Goal: Task Accomplishment & Management: Complete application form

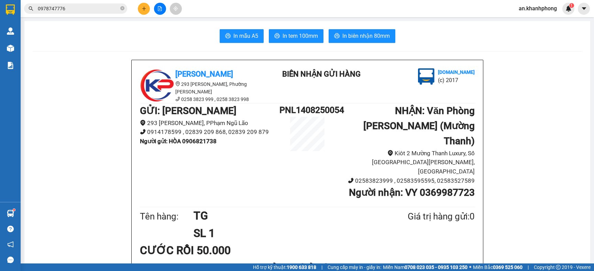
click at [98, 9] on input "0978747776" at bounding box center [78, 9] width 81 height 8
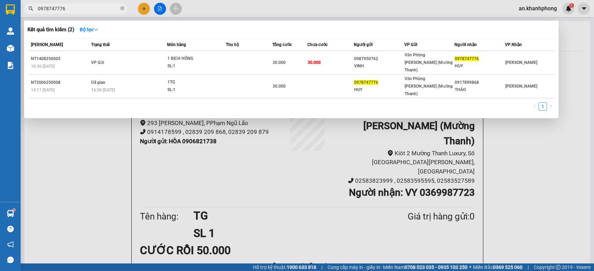
click at [145, 10] on div at bounding box center [297, 135] width 594 height 271
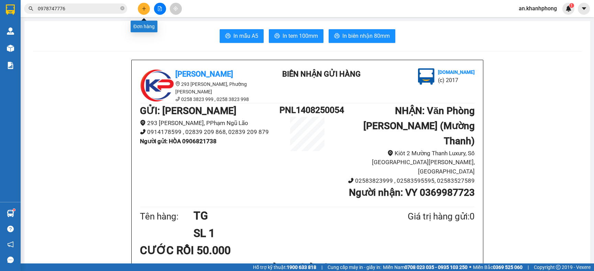
click at [145, 10] on icon "plus" at bounding box center [144, 8] width 5 height 5
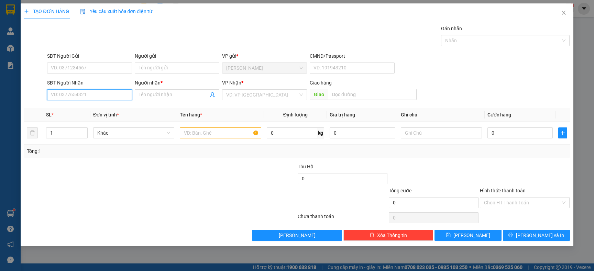
click at [90, 97] on input "SĐT Người Nhận" at bounding box center [89, 94] width 85 height 11
type input "0798903466"
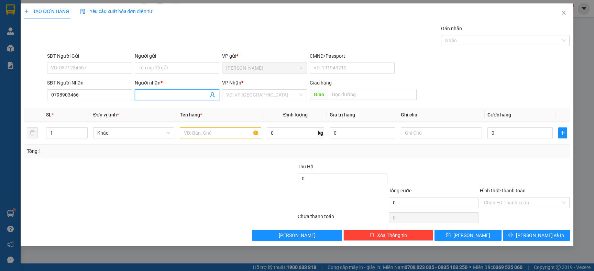
click at [161, 98] on input "Người nhận *" at bounding box center [174, 95] width 70 height 8
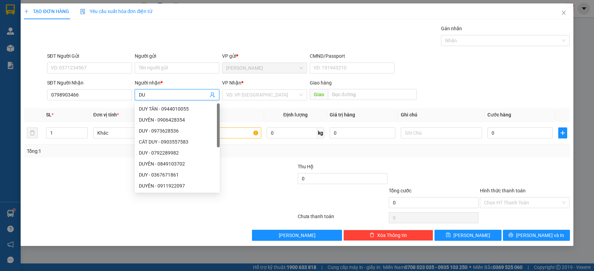
type input "D"
type input "VƯƠNG"
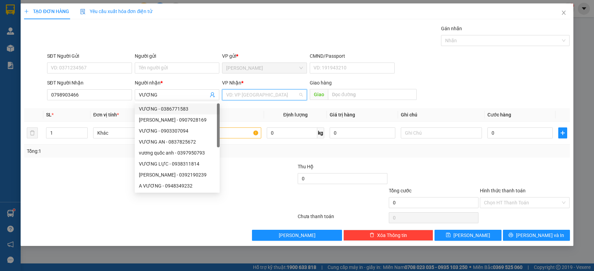
click at [281, 99] on input "search" at bounding box center [262, 95] width 72 height 10
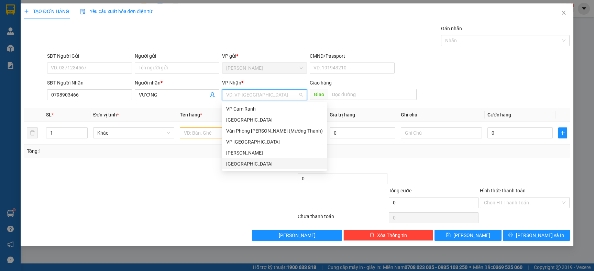
click at [240, 167] on div "[GEOGRAPHIC_DATA]" at bounding box center [274, 164] width 97 height 8
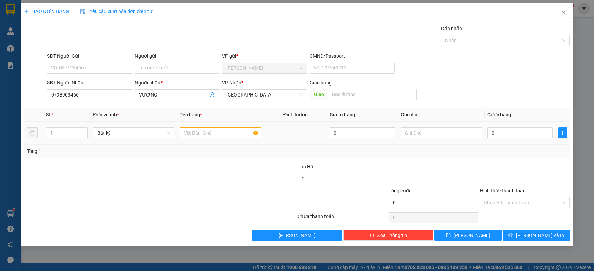
click at [191, 124] on td at bounding box center [220, 133] width 87 height 23
click at [204, 138] on input "text" at bounding box center [220, 133] width 81 height 11
type input "HÀNG TK 22H50"
click at [418, 134] on input "text" at bounding box center [441, 133] width 81 height 11
click at [508, 134] on input "0" at bounding box center [520, 133] width 65 height 11
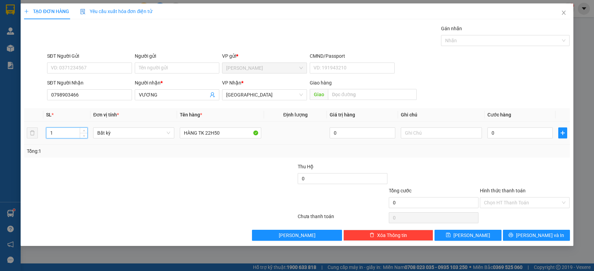
click at [58, 131] on input "1" at bounding box center [66, 133] width 41 height 10
type input "2"
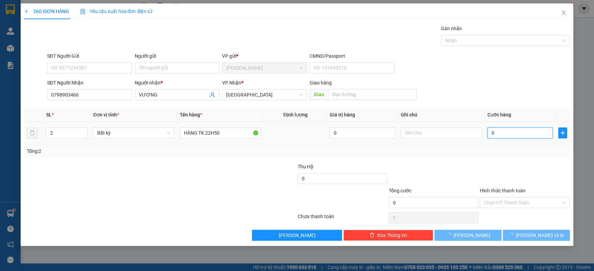
click at [525, 130] on input "0" at bounding box center [520, 133] width 65 height 11
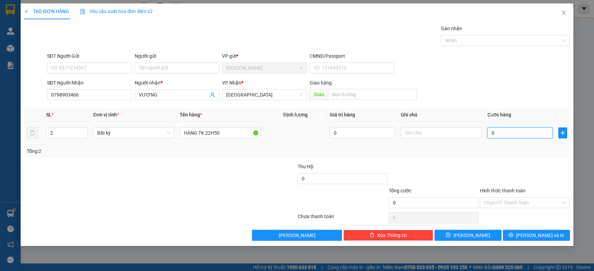
type input "1"
type input "10"
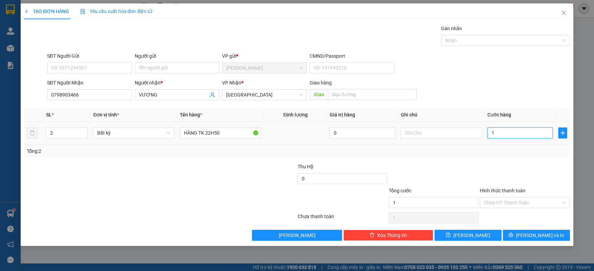
type input "10"
type input "100"
type input "100.000"
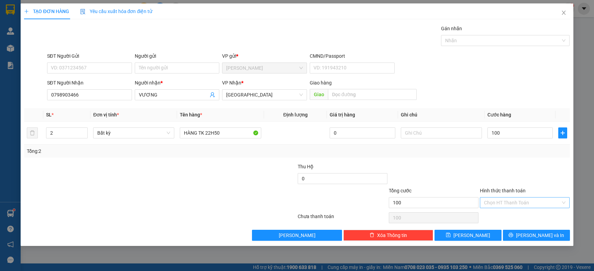
type input "100.000"
click at [532, 207] on input "Hình thức thanh toán" at bounding box center [522, 203] width 77 height 10
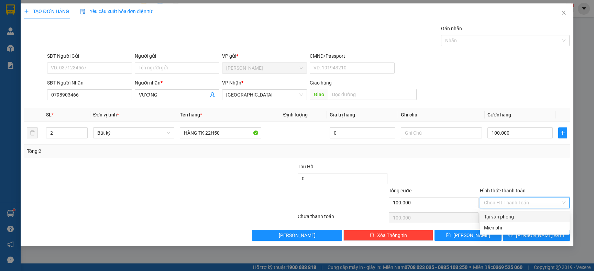
click at [517, 220] on div "Tại văn phòng" at bounding box center [525, 217] width 82 height 8
type input "0"
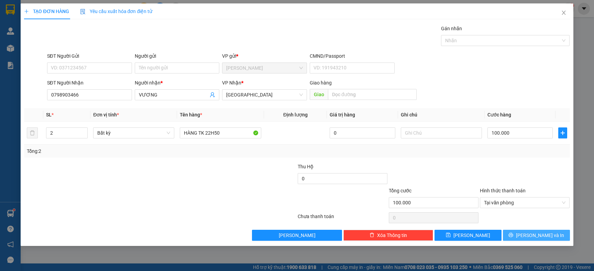
click at [547, 237] on span "Lưu và In" at bounding box center [540, 236] width 48 height 8
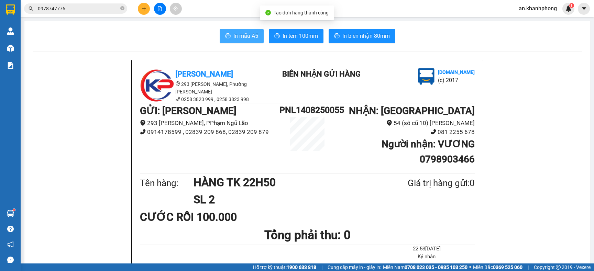
click at [234, 37] on span "In mẫu A5" at bounding box center [246, 36] width 25 height 9
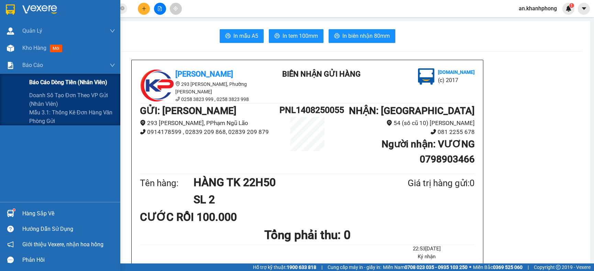
click at [48, 79] on span "Báo cáo dòng tiền (nhân viên)" at bounding box center [68, 82] width 78 height 9
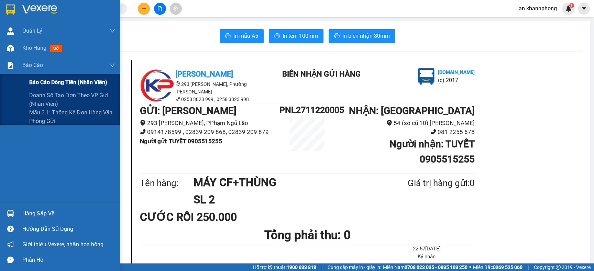
click at [55, 82] on span "Báo cáo dòng tiền (nhân viên)" at bounding box center [68, 82] width 78 height 9
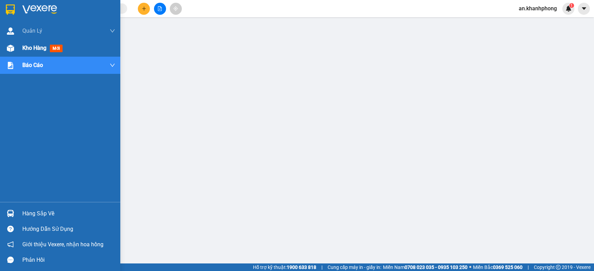
click at [28, 53] on div "Kho hàng mới" at bounding box center [68, 48] width 93 height 17
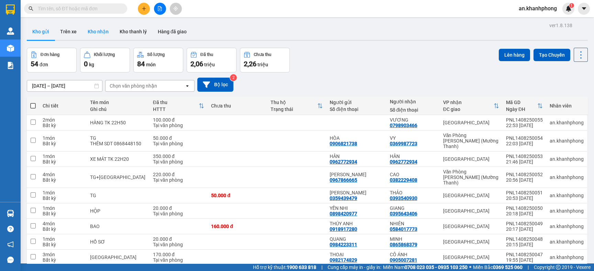
click at [96, 34] on button "Kho nhận" at bounding box center [98, 31] width 32 height 17
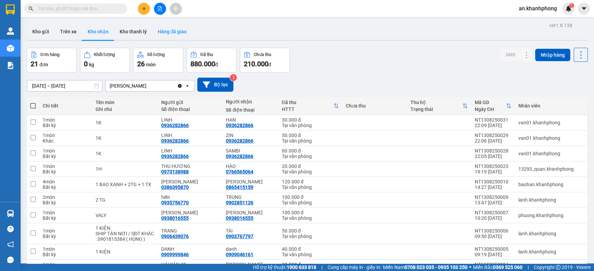
click at [169, 31] on button "Hàng đã giao" at bounding box center [172, 31] width 40 height 17
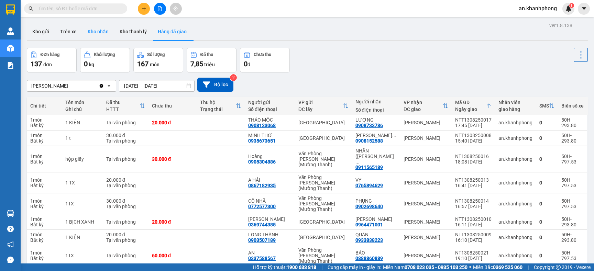
click at [102, 31] on button "Kho nhận" at bounding box center [98, 31] width 32 height 17
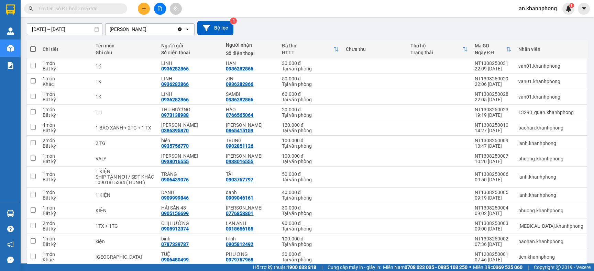
scroll to position [5, 0]
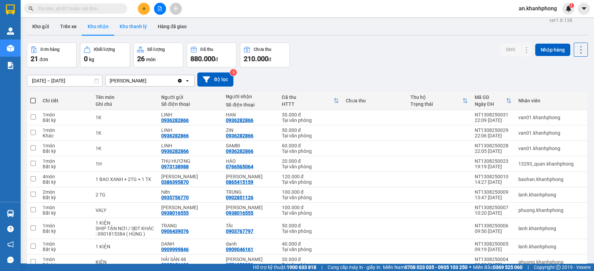
click at [131, 31] on button "Kho thanh lý" at bounding box center [133, 26] width 38 height 17
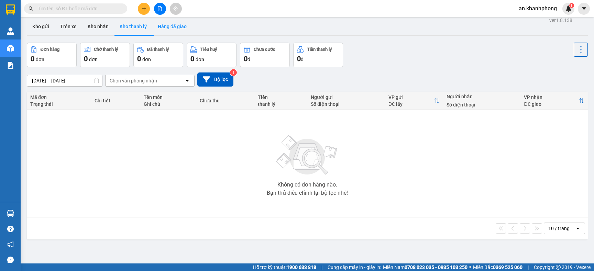
click at [166, 29] on button "Hàng đã giao" at bounding box center [172, 26] width 40 height 17
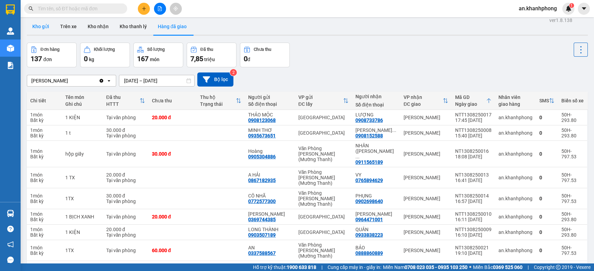
click at [44, 24] on button "Kho gửi" at bounding box center [41, 26] width 28 height 17
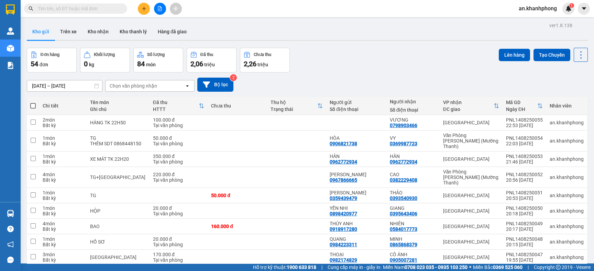
scroll to position [103, 0]
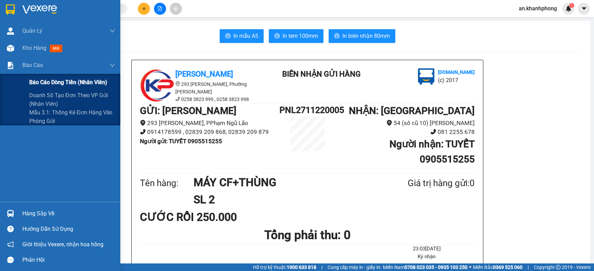
click at [56, 78] on span "Báo cáo dòng tiền (nhân viên)" at bounding box center [68, 82] width 78 height 9
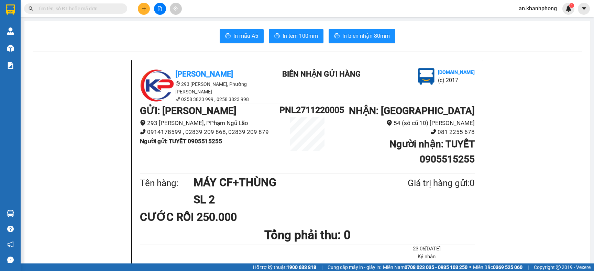
click at [147, 8] on button at bounding box center [144, 9] width 12 height 12
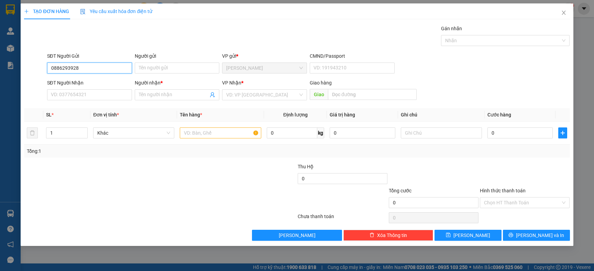
type input "0886293928"
click at [152, 74] on div "Người gửi Tên người gửi" at bounding box center [177, 64] width 85 height 24
click at [158, 68] on input "Người gửi" at bounding box center [177, 68] width 85 height 11
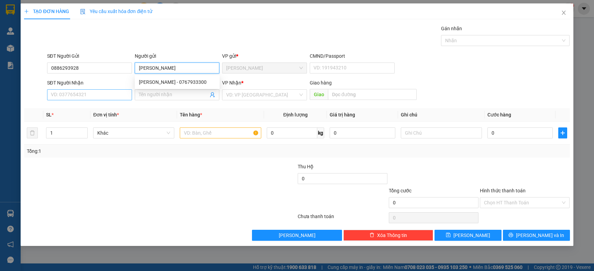
type input "CÁT TƯỜNG"
click at [89, 97] on input "SĐT Người Nhận" at bounding box center [89, 94] width 85 height 11
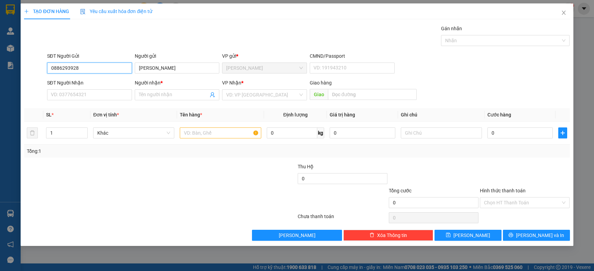
drag, startPoint x: 90, startPoint y: 66, endPoint x: 36, endPoint y: 67, distance: 54.4
click at [36, 67] on div "SĐT Người Gửi 0886293928 0886293928 Người gửi CÁT TƯỜNG VP gửi * Phạm Ngũ Lão C…" at bounding box center [296, 64] width 547 height 24
click at [94, 97] on input "SĐT Người Nhận" at bounding box center [89, 94] width 85 height 11
paste input "0886293928"
type input "0886293928"
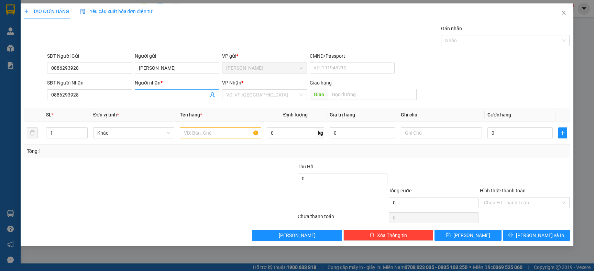
click at [162, 93] on input "Người nhận *" at bounding box center [174, 95] width 70 height 8
type input "CÁT TƯỜNG"
click at [250, 87] on div "VP Nhận *" at bounding box center [264, 83] width 85 height 8
click at [252, 88] on div "VP Nhận *" at bounding box center [264, 84] width 85 height 10
click at [253, 88] on div "VP Nhận *" at bounding box center [264, 84] width 85 height 10
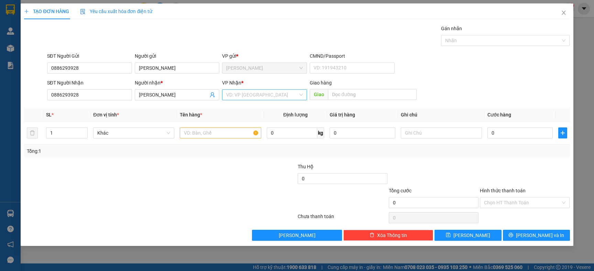
click at [252, 93] on input "search" at bounding box center [262, 95] width 72 height 10
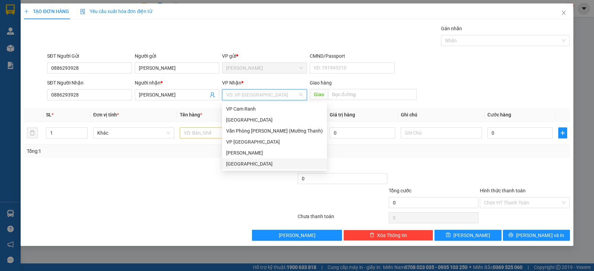
click at [238, 163] on div "[GEOGRAPHIC_DATA]" at bounding box center [274, 164] width 97 height 8
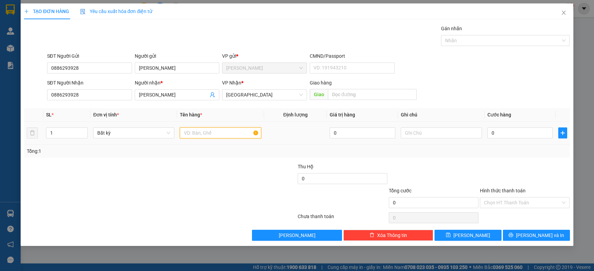
click at [213, 132] on input "text" at bounding box center [220, 133] width 81 height 11
type input "XE MÁY TK 23H20"
click at [506, 133] on input "0" at bounding box center [520, 133] width 65 height 11
type input "3"
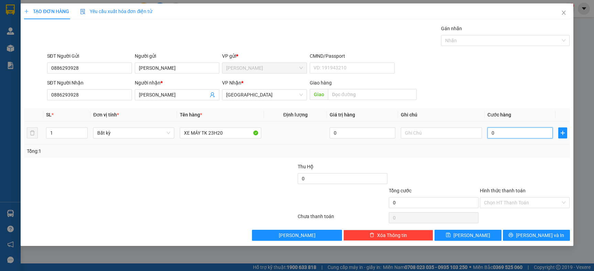
type input "3"
type input "35"
type input "350"
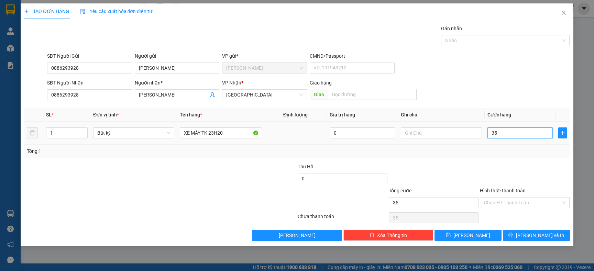
type input "350"
type input "350.000"
click at [508, 198] on input "Hình thức thanh toán" at bounding box center [522, 203] width 77 height 10
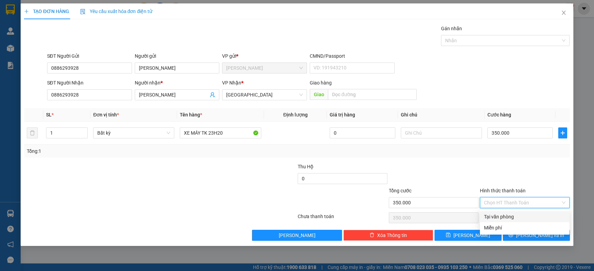
click at [501, 212] on div "Tại văn phòng" at bounding box center [525, 217] width 90 height 11
type input "0"
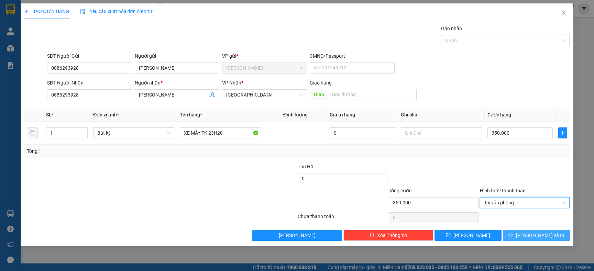
click at [513, 238] on icon "printer" at bounding box center [511, 235] width 5 height 5
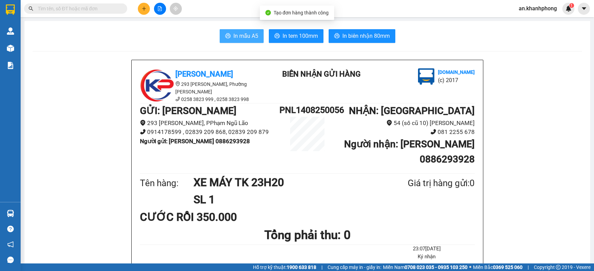
click at [247, 33] on span "In mẫu A5" at bounding box center [246, 36] width 25 height 9
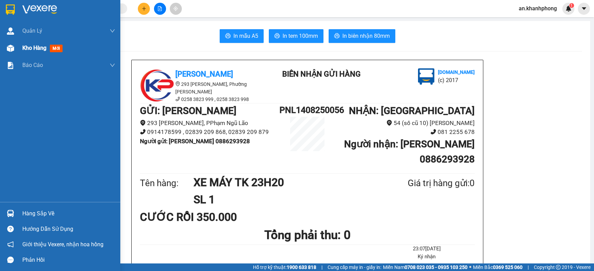
click at [30, 45] on span "Kho hàng" at bounding box center [34, 48] width 24 height 7
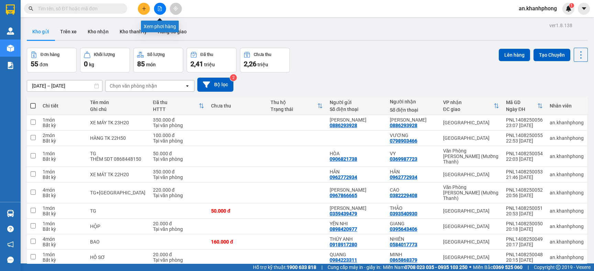
click at [158, 6] on icon "file-add" at bounding box center [160, 8] width 4 height 5
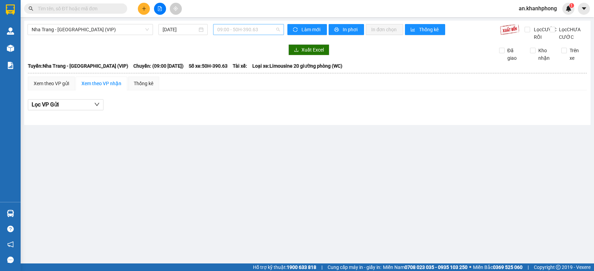
click at [230, 29] on span "09:00 - 50H-390.63" at bounding box center [248, 29] width 63 height 10
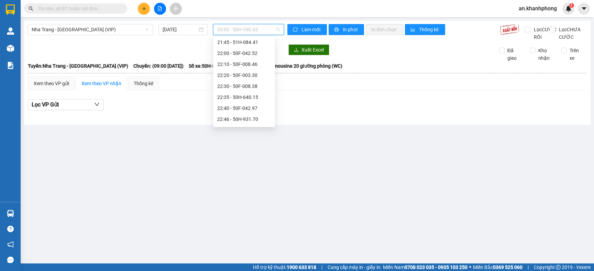
scroll to position [132, 0]
click at [245, 107] on div "23:05 (TC) - 50H-297.09" at bounding box center [244, 110] width 54 height 8
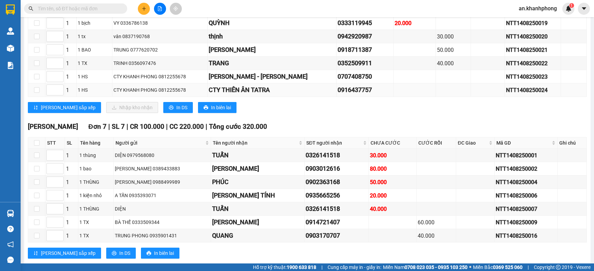
scroll to position [313, 0]
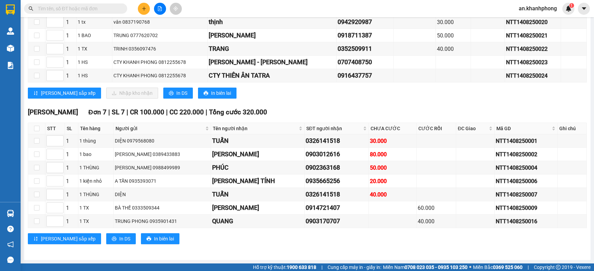
drag, startPoint x: 202, startPoint y: 117, endPoint x: 0, endPoint y: 291, distance: 266.3
